Goal: Task Accomplishment & Management: Manage account settings

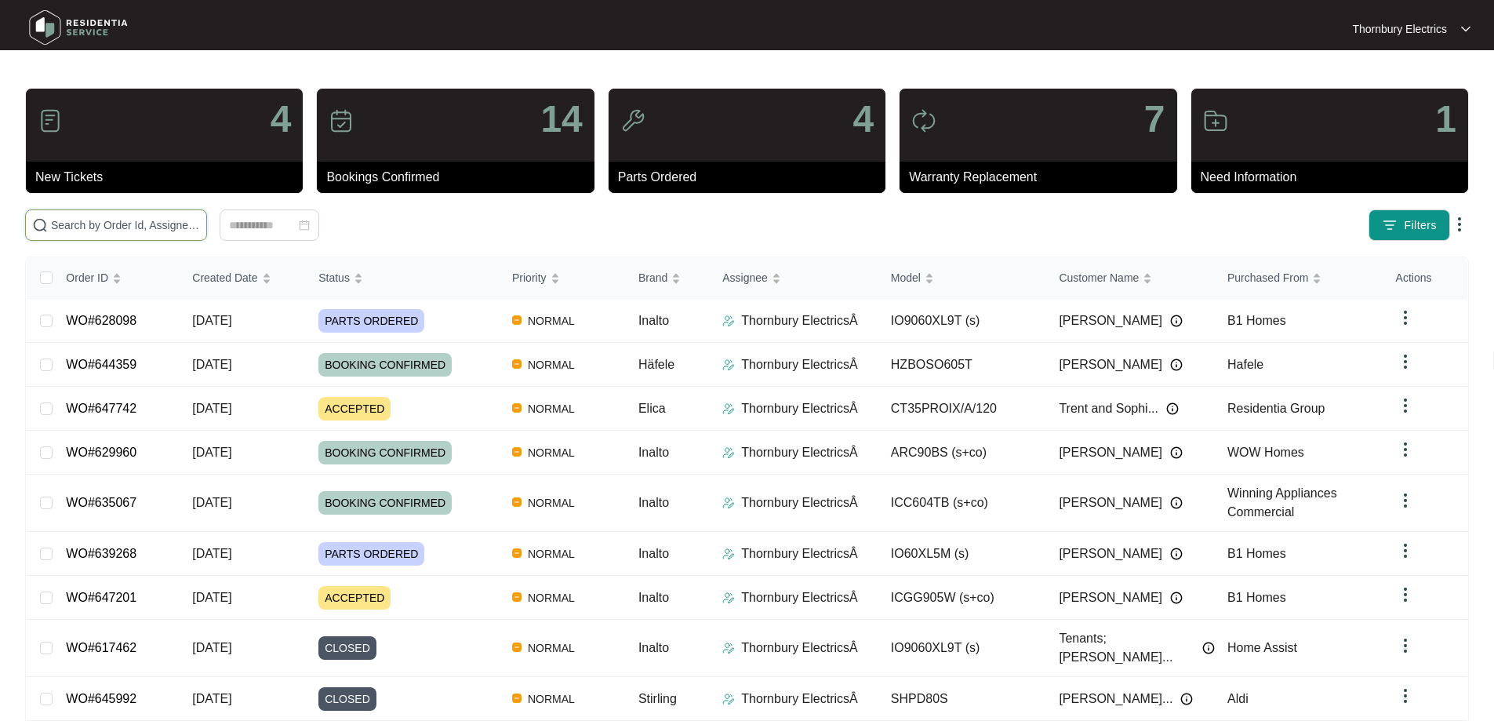
click at [177, 219] on input "text" at bounding box center [125, 225] width 149 height 17
paste input "647591"
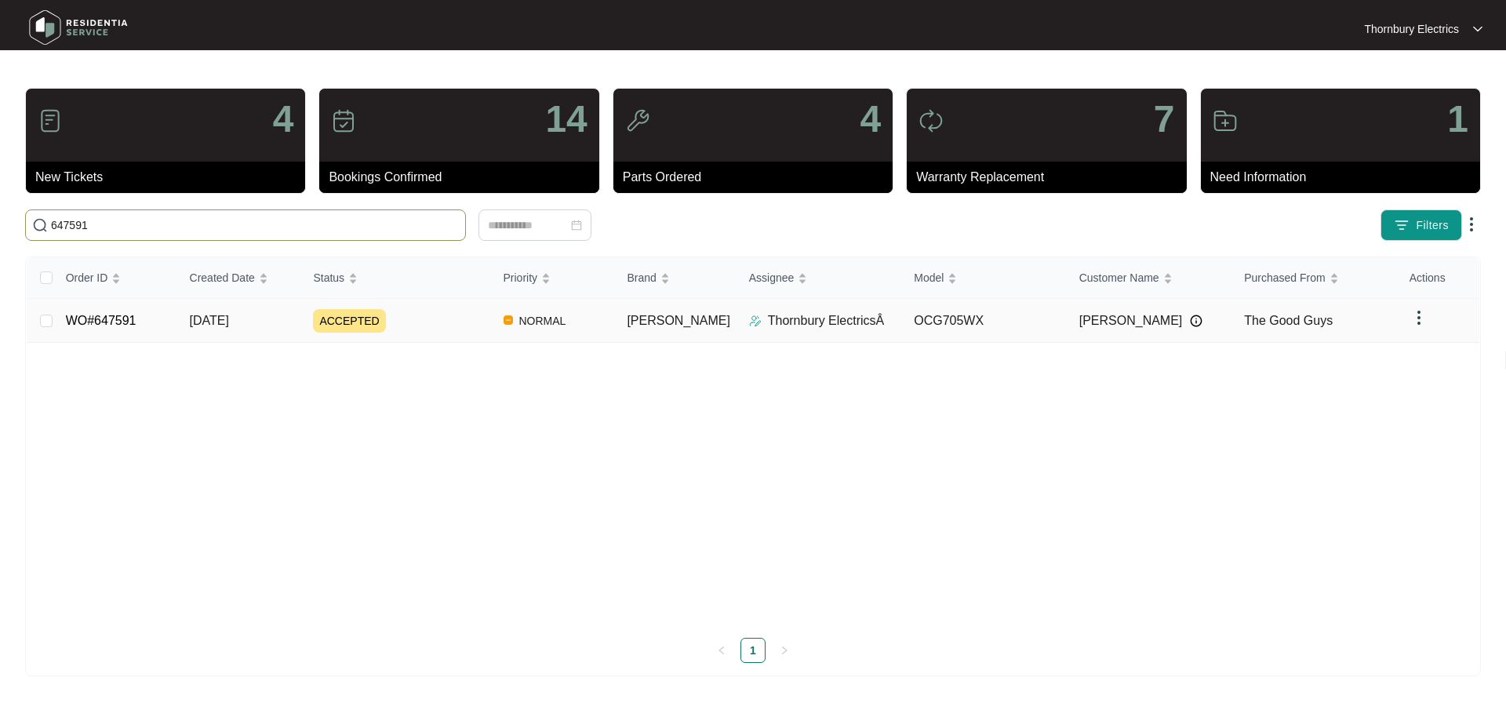
type input "647591"
click at [369, 326] on span "ACCEPTED" at bounding box center [349, 321] width 72 height 24
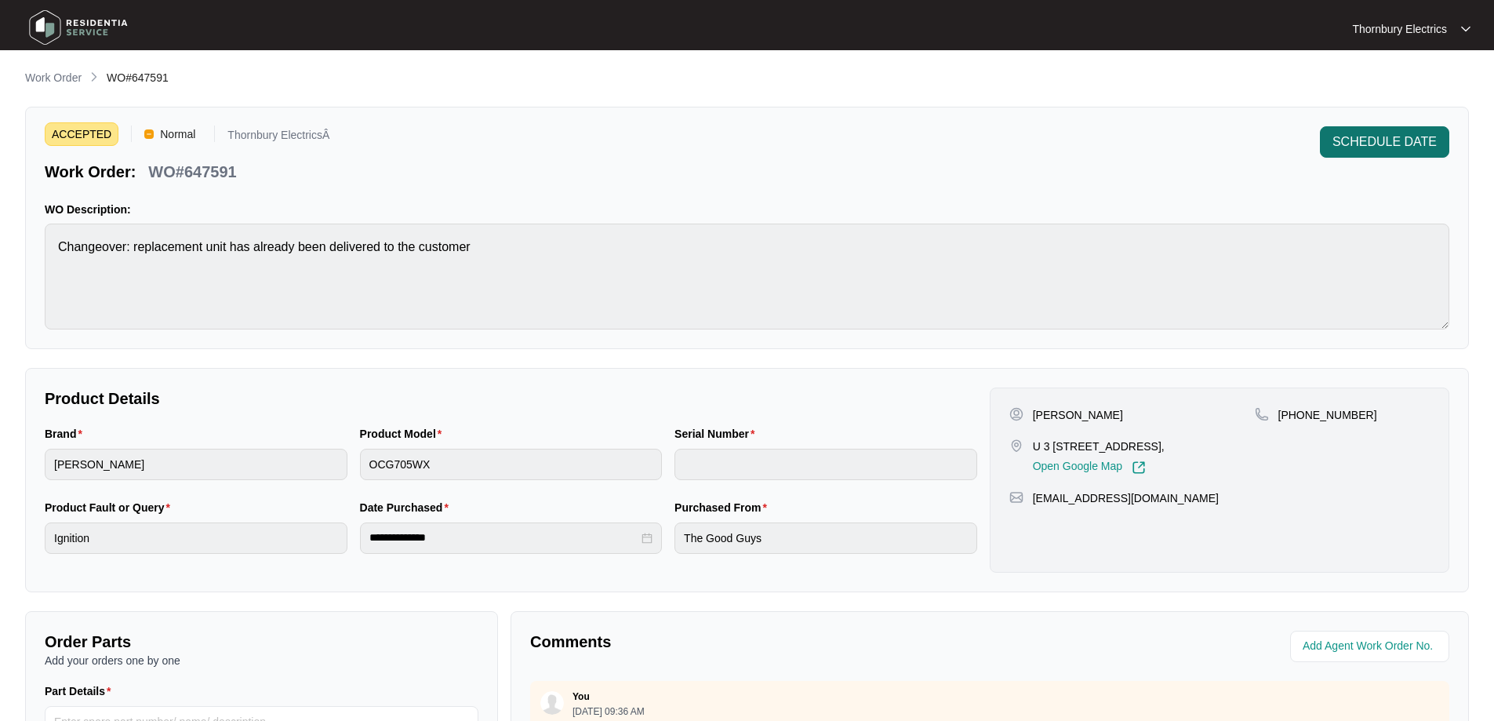
click at [1393, 137] on span "SCHEDULE DATE" at bounding box center [1385, 142] width 104 height 19
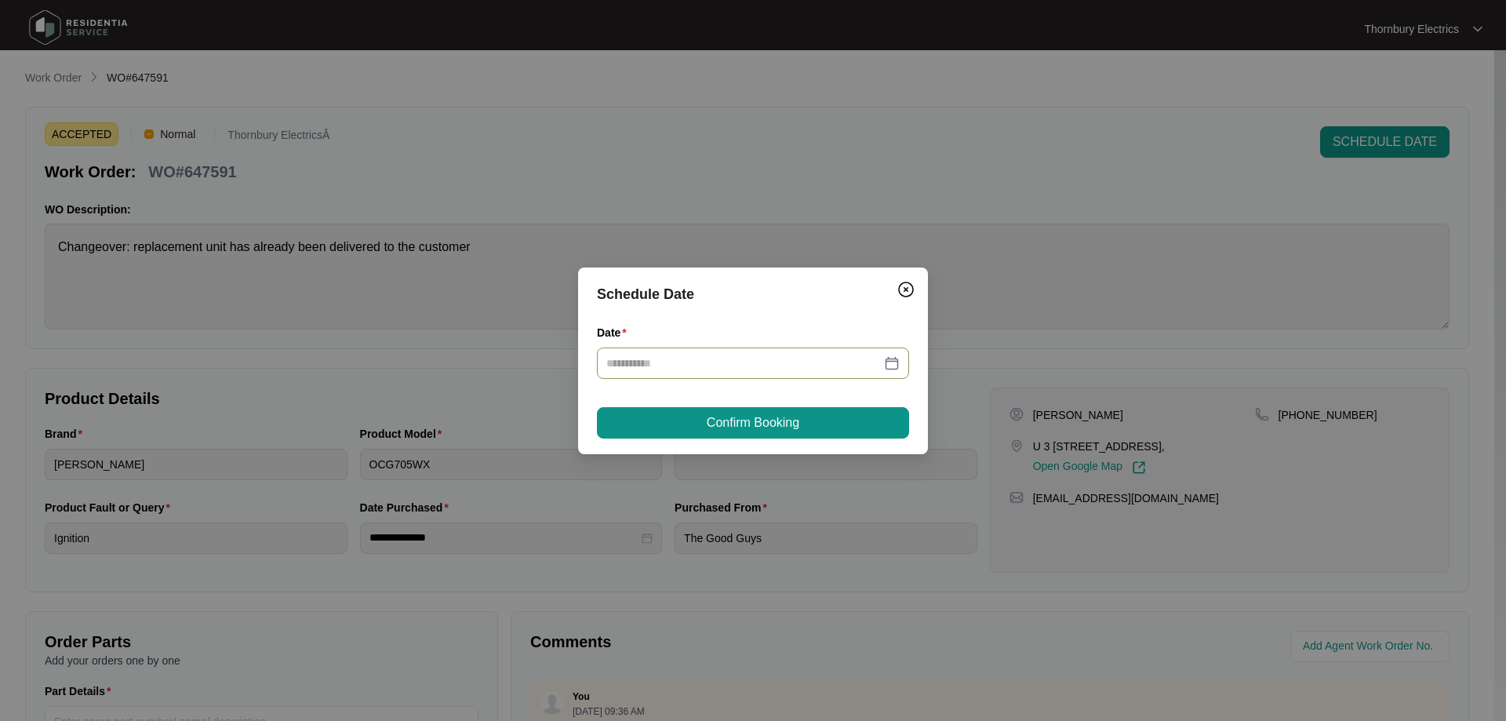
click at [895, 361] on div at bounding box center [752, 363] width 293 height 17
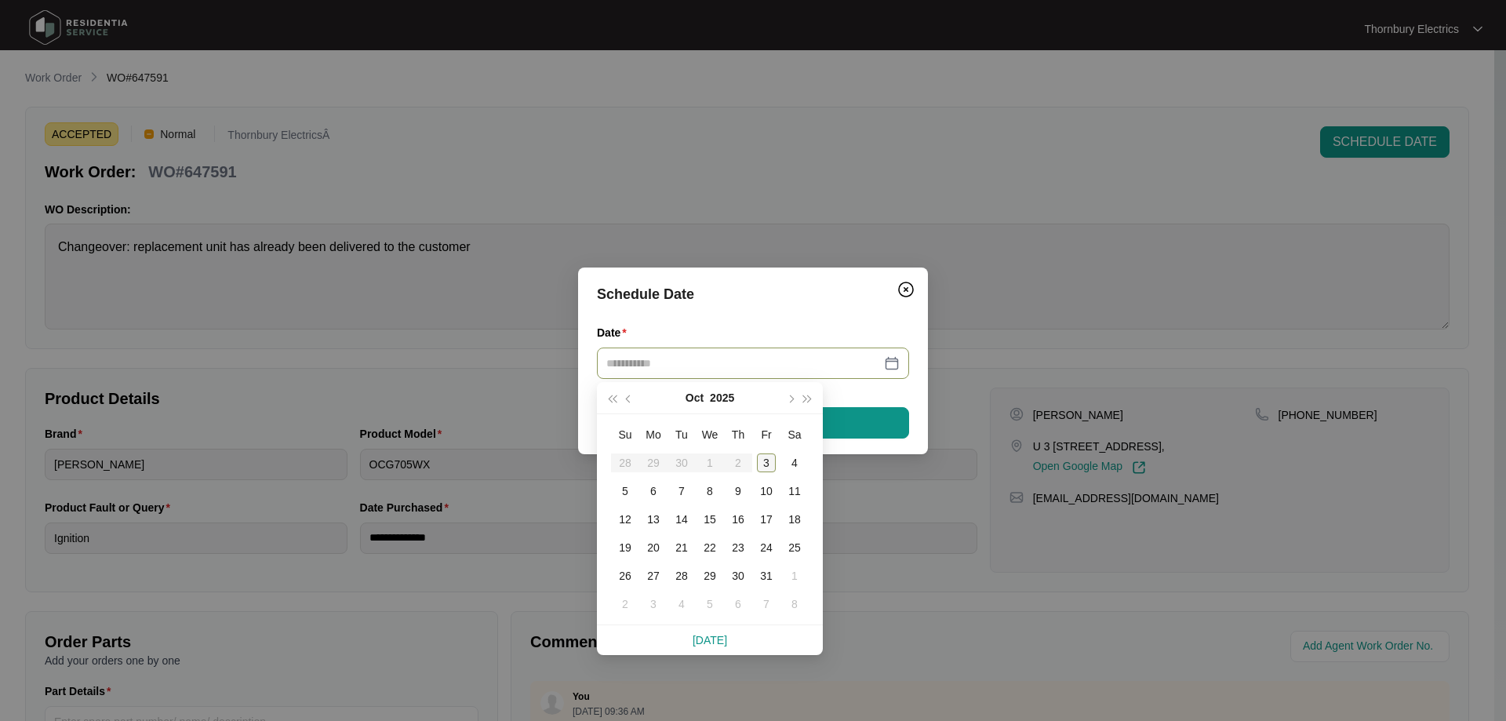
type input "**********"
click at [761, 460] on div "3" at bounding box center [766, 462] width 19 height 19
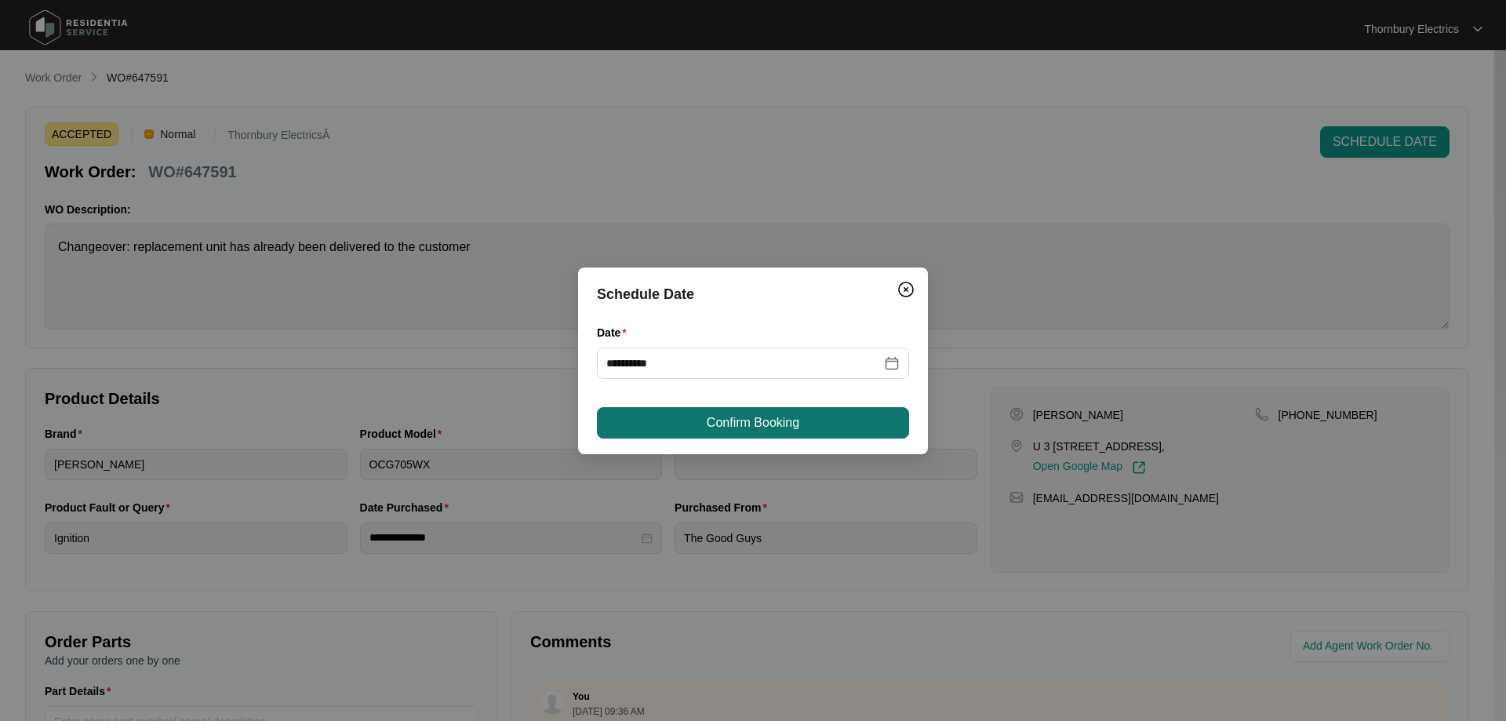
click at [748, 424] on span "Confirm Booking" at bounding box center [753, 422] width 93 height 19
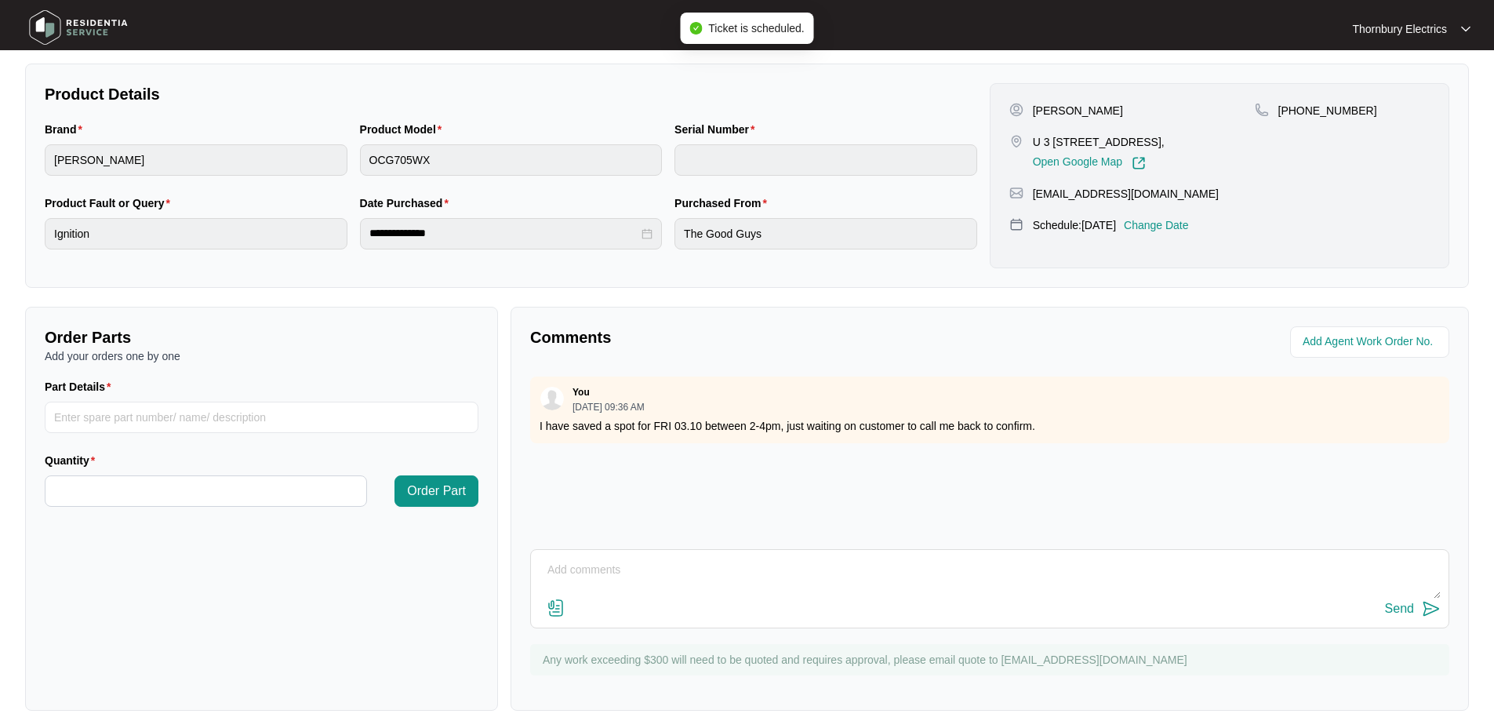
scroll to position [320, 0]
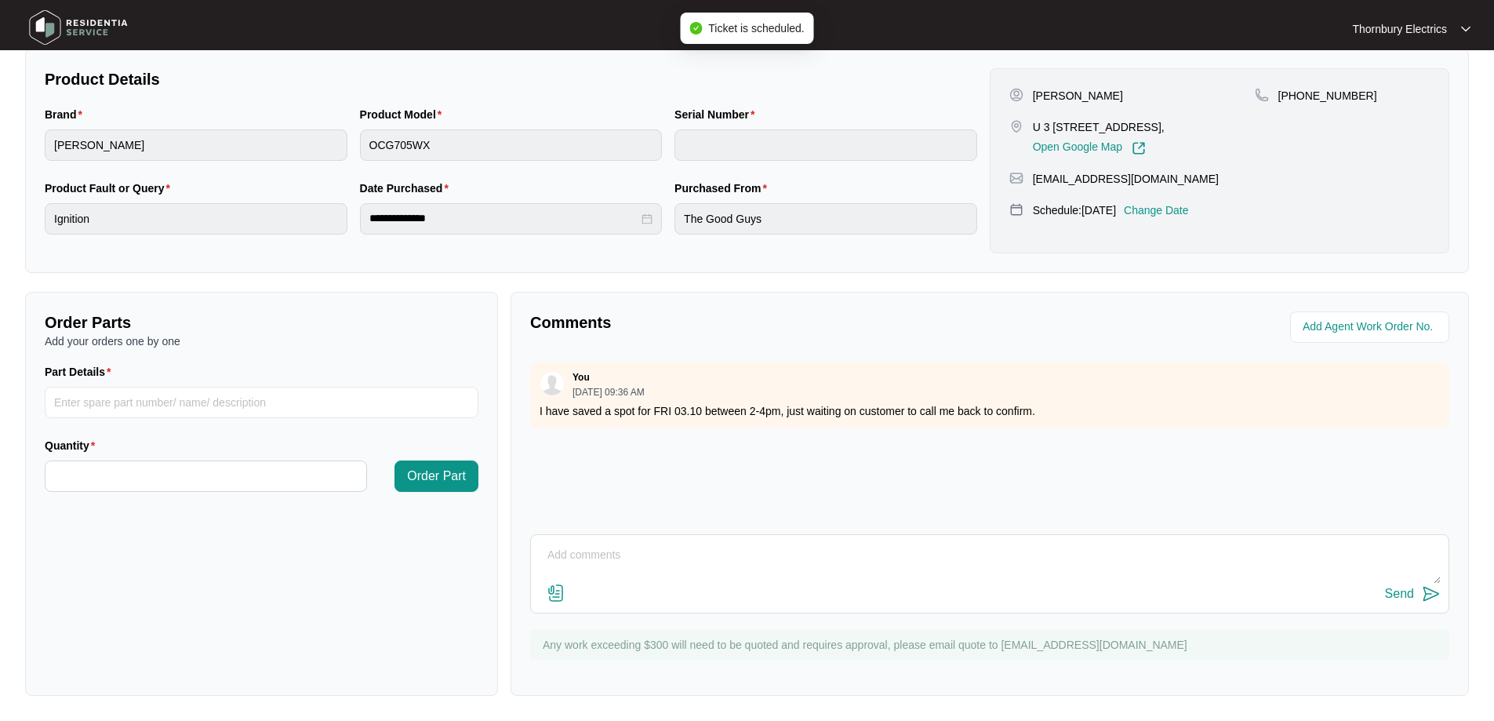
click at [668, 559] on textarea at bounding box center [990, 563] width 902 height 41
paste textarea "0470383426"
click at [602, 572] on textarea "I have confirmed the booking for this afternoon [DATE] Wife - 0470383426 Husban…" at bounding box center [990, 563] width 902 height 41
paste textarea "0447264504"
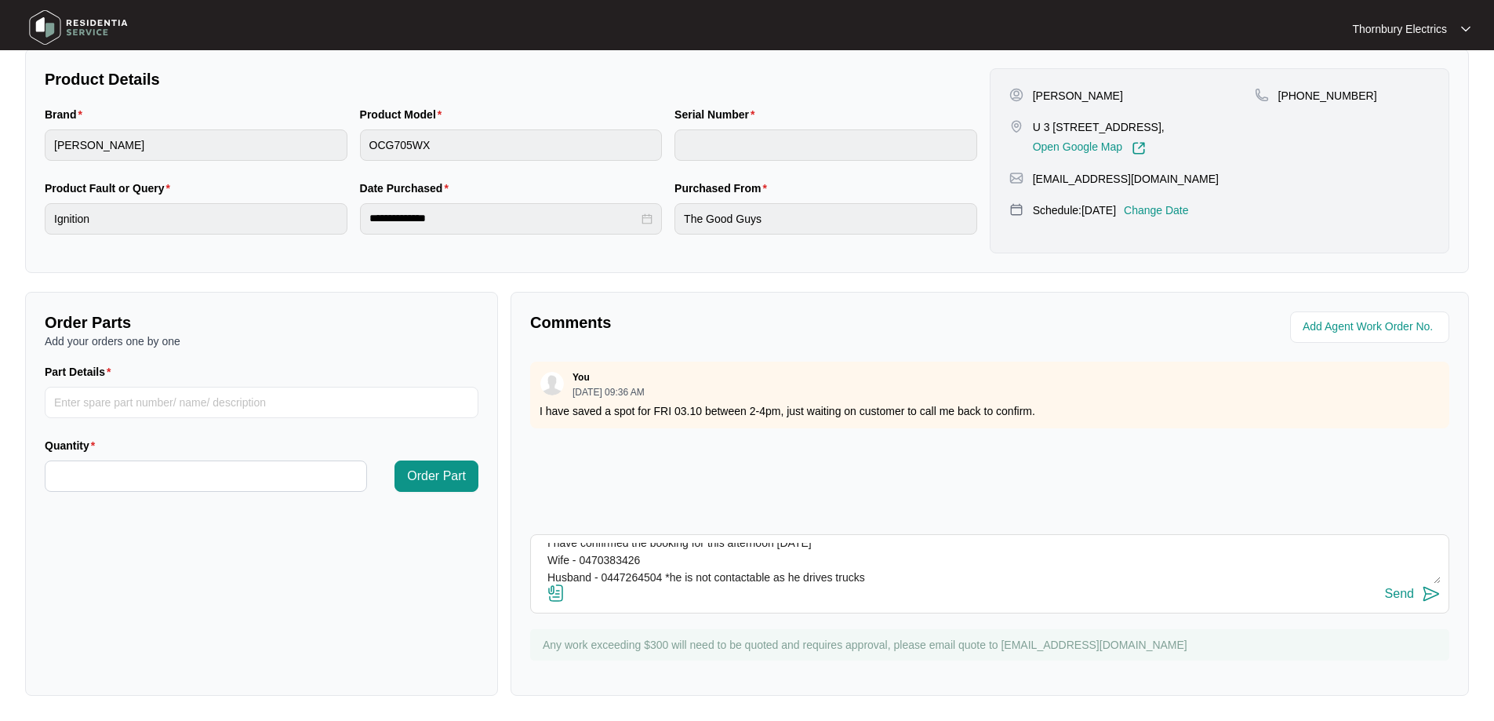
type textarea "I have confirmed the booking for this afternoon [DATE] Wife - 0470383426 Husban…"
click at [1437, 595] on img at bounding box center [1431, 593] width 19 height 19
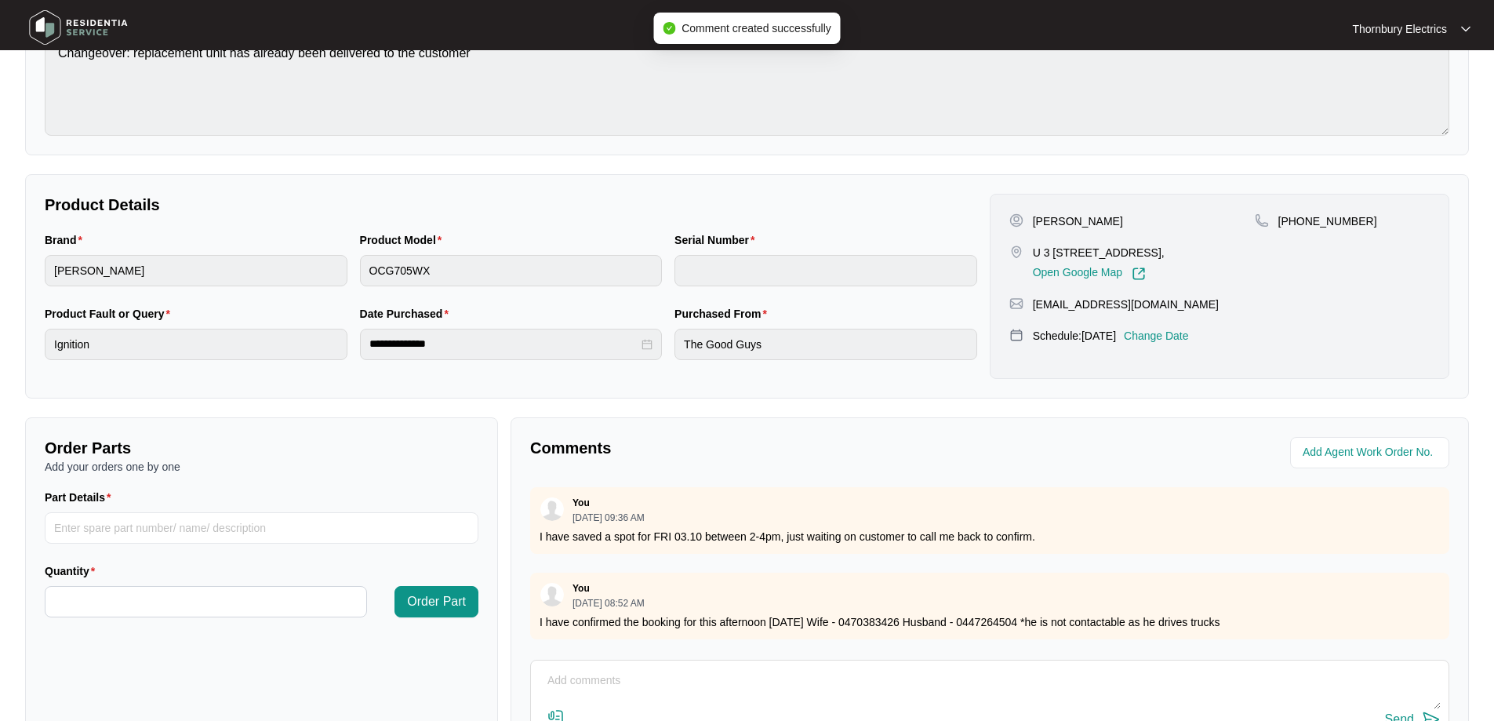
scroll to position [0, 0]
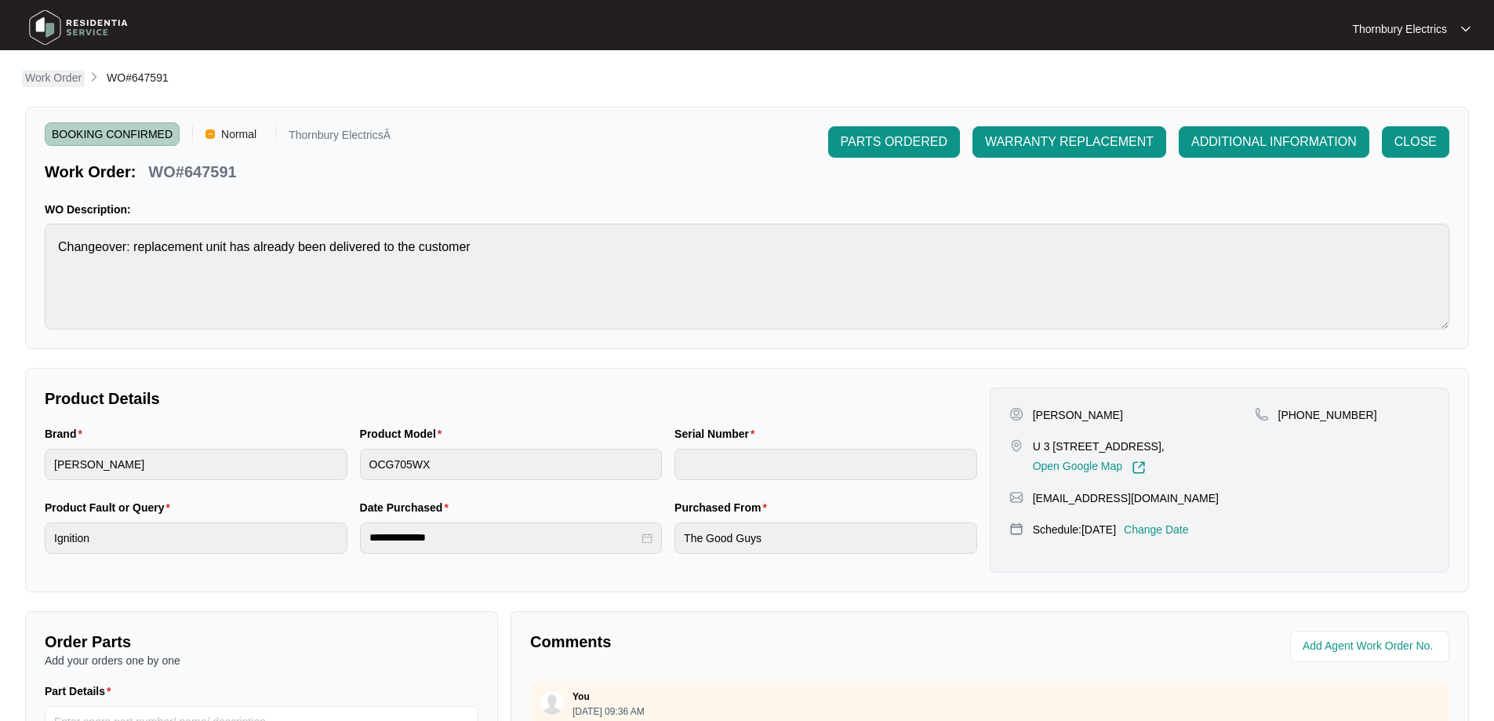
drag, startPoint x: 47, startPoint y: 74, endPoint x: 664, endPoint y: 3, distance: 620.6
click at [47, 74] on p "Work Order" at bounding box center [53, 78] width 56 height 16
